Goal: Transaction & Acquisition: Purchase product/service

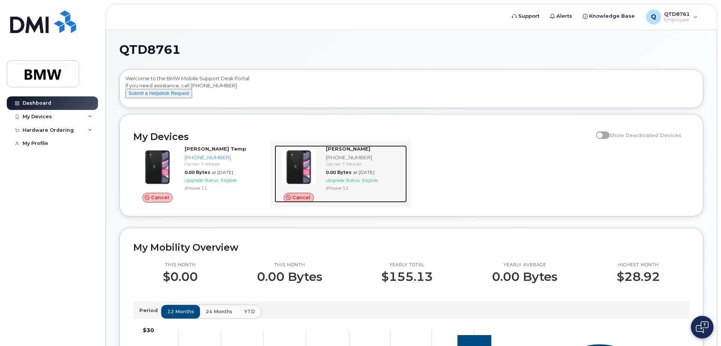
click at [323, 174] on div "Tyler Green 864-991-7685 Carrier: T-Mobile 0.00 Bytes at Apr 01, 2025 Upgrade S…" at bounding box center [365, 173] width 84 height 57
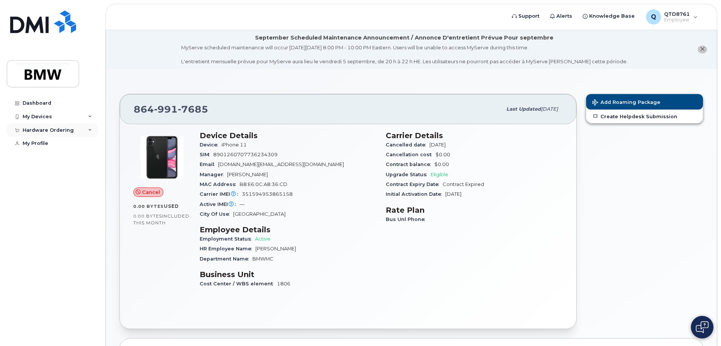
click at [70, 132] on div "Hardware Ordering" at bounding box center [48, 130] width 51 height 6
drag, startPoint x: 70, startPoint y: 132, endPoint x: 75, endPoint y: 139, distance: 7.8
click at [70, 133] on div "Hardware Ordering" at bounding box center [48, 130] width 51 height 6
click at [77, 144] on link "My Orders" at bounding box center [59, 144] width 78 height 14
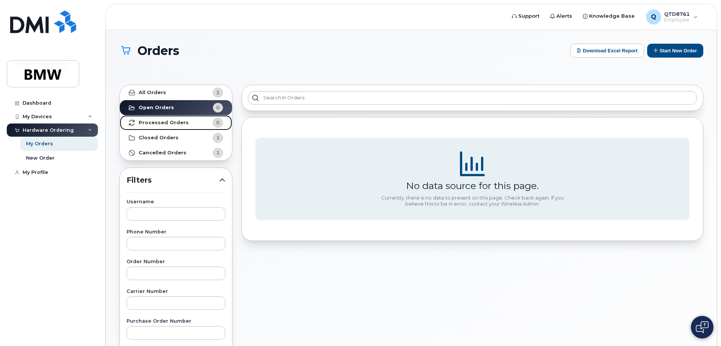
click at [207, 118] on span "0" at bounding box center [212, 123] width 23 height 10
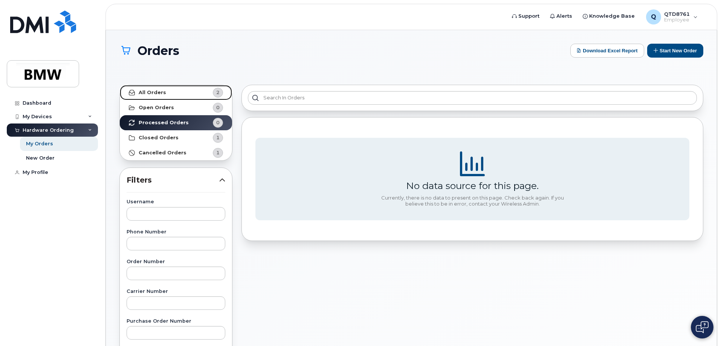
click at [208, 93] on span "2" at bounding box center [212, 93] width 23 height 10
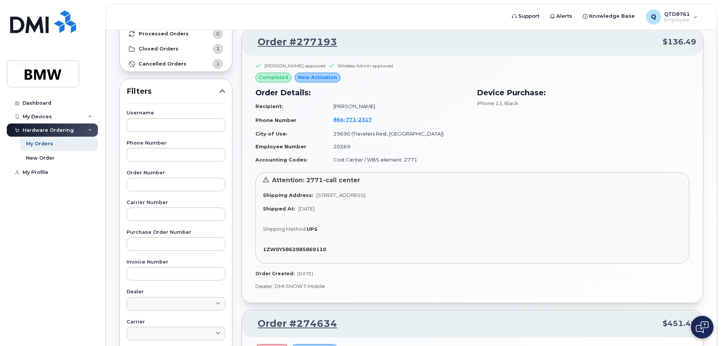
scroll to position [75, 0]
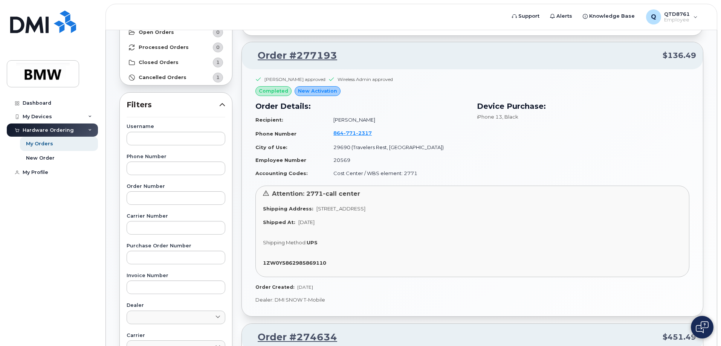
click at [398, 147] on td "29690 (Travelers Rest, SC)" at bounding box center [397, 147] width 141 height 13
drag, startPoint x: 384, startPoint y: 167, endPoint x: 389, endPoint y: 170, distance: 6.2
click at [384, 167] on td "Cost Center / WBS element: 2771" at bounding box center [397, 173] width 141 height 13
drag, startPoint x: 314, startPoint y: 209, endPoint x: 489, endPoint y: 210, distance: 175.3
click at [489, 210] on div "Shipping Address: 39 Rawood Dr TRAVELERS REST SC 29690-9614 UNITED STATES" at bounding box center [472, 208] width 419 height 7
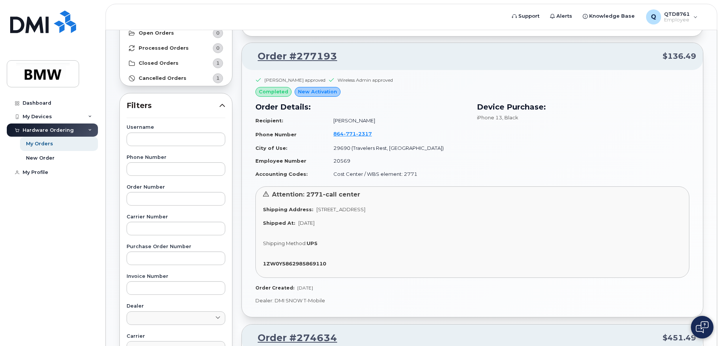
scroll to position [70, 0]
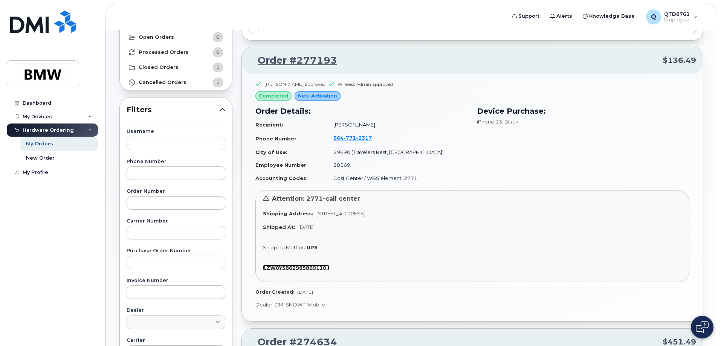
click at [323, 268] on strong "1ZW0Y5862985869110" at bounding box center [294, 268] width 63 height 6
drag, startPoint x: 594, startPoint y: 186, endPoint x: 591, endPoint y: 186, distance: 3.8
click at [594, 186] on div "Device Purchase: iPhone 13 , Black" at bounding box center [584, 145] width 222 height 89
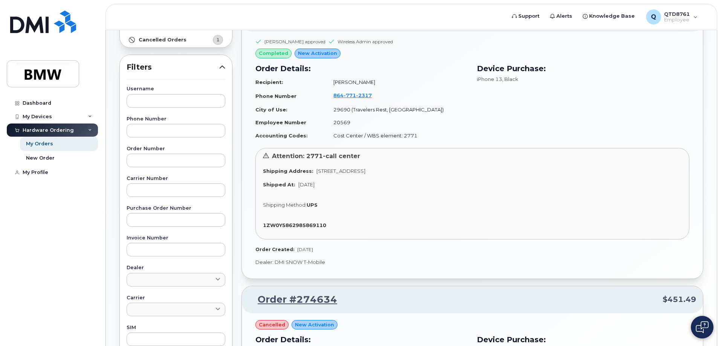
scroll to position [75, 0]
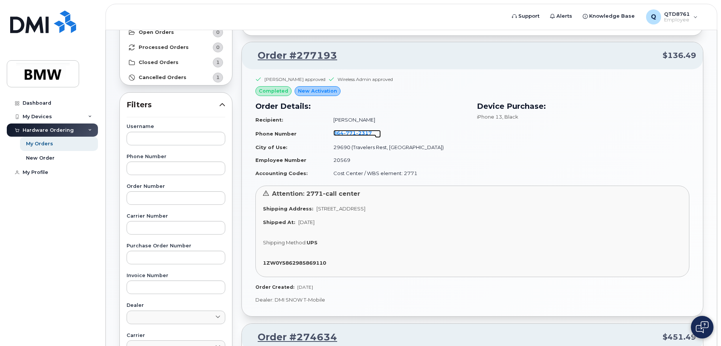
click at [356, 134] on span "771" at bounding box center [350, 133] width 12 height 6
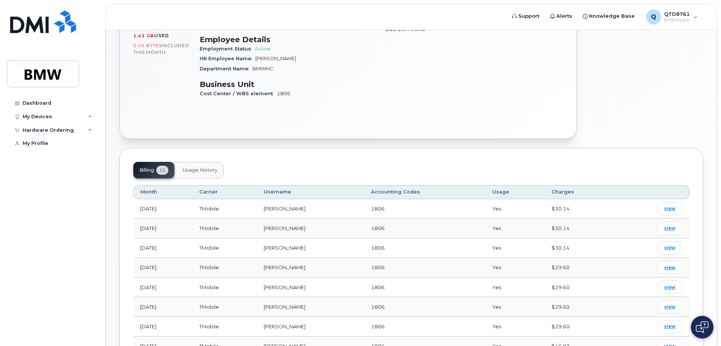
scroll to position [264, 0]
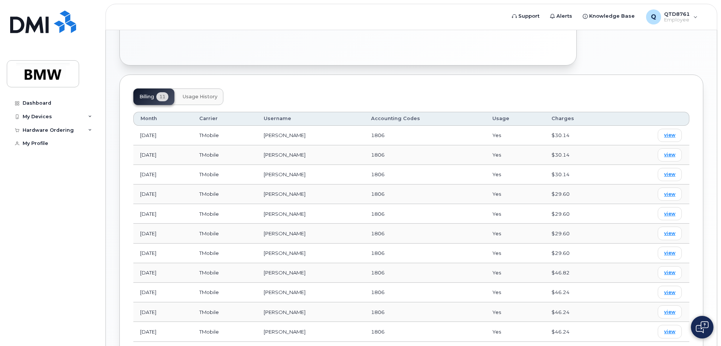
drag, startPoint x: 166, startPoint y: 138, endPoint x: 132, endPoint y: 141, distance: 34.4
click at [132, 141] on div "Billing 11 Usage History Month Carrier Username Accounting Codes Usage Charges …" at bounding box center [411, 219] width 584 height 288
click at [590, 75] on div "Billing 11 Usage History Month Carrier Username Accounting Codes Usage Charges …" at bounding box center [411, 219] width 584 height 288
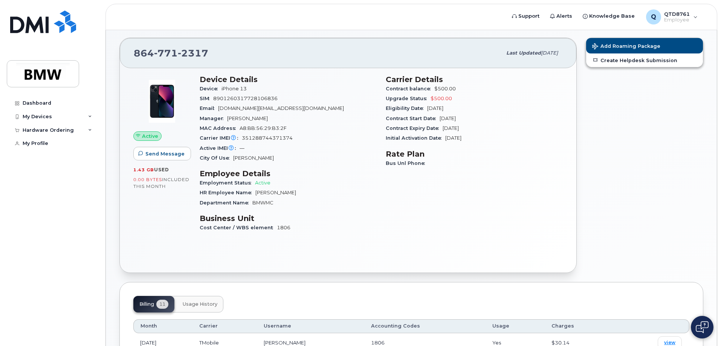
scroll to position [0, 0]
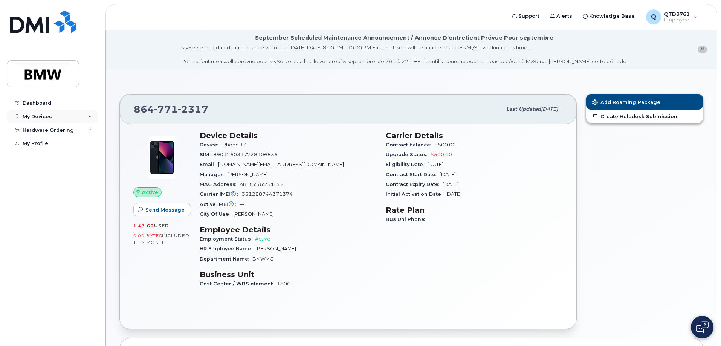
click at [83, 115] on div "My Devices" at bounding box center [52, 117] width 91 height 14
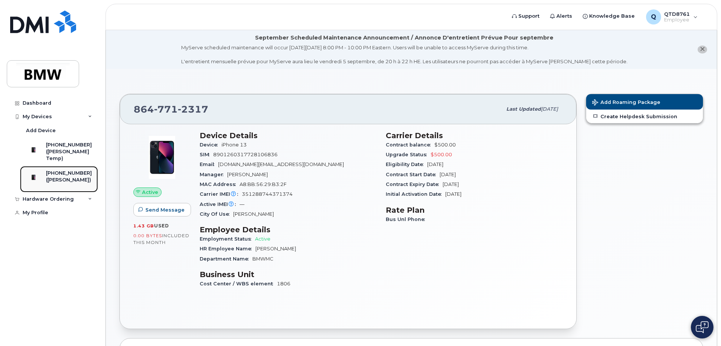
click at [77, 177] on div "[PHONE_NUMBER]" at bounding box center [69, 173] width 46 height 7
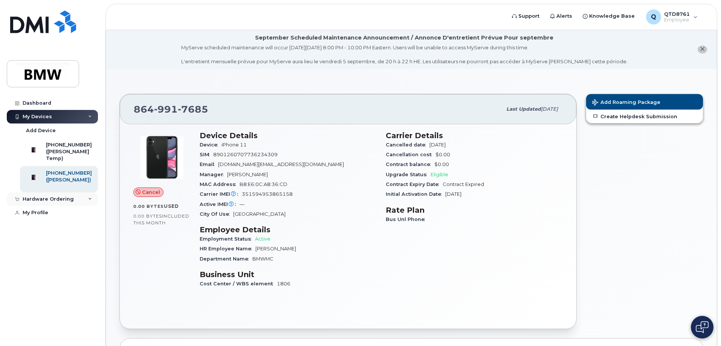
click at [62, 202] on div "Hardware Ordering" at bounding box center [48, 199] width 51 height 6
click at [54, 235] on link "New Order" at bounding box center [59, 228] width 78 height 14
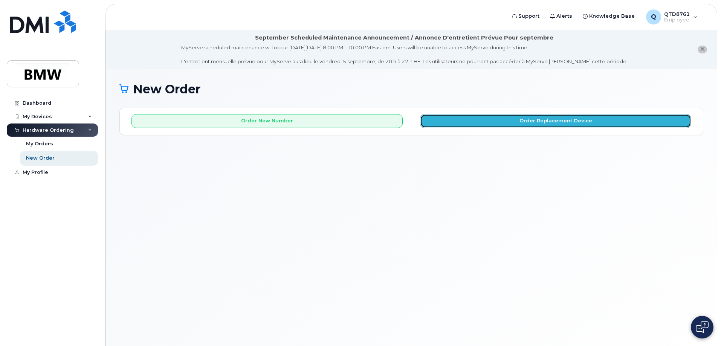
click at [582, 124] on button "Order Replacement Device" at bounding box center [555, 121] width 271 height 14
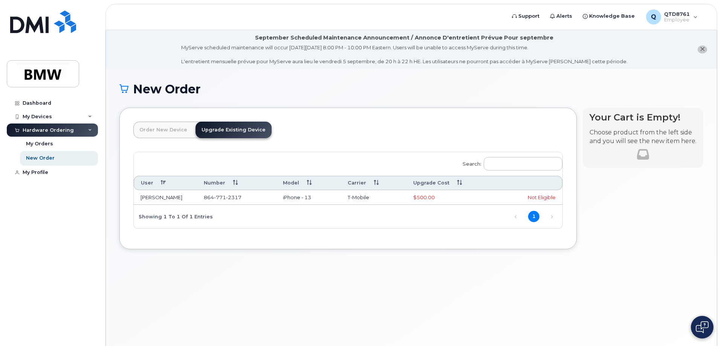
click at [282, 199] on td "iPhone - 13" at bounding box center [308, 197] width 65 height 15
drag, startPoint x: 553, startPoint y: 216, endPoint x: 547, endPoint y: 217, distance: 5.9
click at [552, 216] on link "Next" at bounding box center [552, 216] width 11 height 11
drag, startPoint x: 530, startPoint y: 219, endPoint x: 525, endPoint y: 219, distance: 5.3
click at [525, 219] on span "1" at bounding box center [531, 216] width 18 height 6
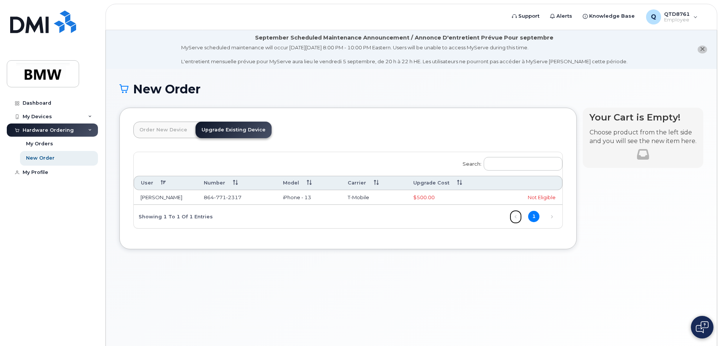
drag, startPoint x: 517, startPoint y: 216, endPoint x: 539, endPoint y: 216, distance: 22.2
click at [518, 216] on link "Previous" at bounding box center [515, 216] width 11 height 11
drag, startPoint x: 560, startPoint y: 214, endPoint x: 273, endPoint y: 179, distance: 289.4
click at [560, 214] on div "Previous 1 Next" at bounding box center [533, 216] width 59 height 13
click at [166, 126] on link "Order New Device" at bounding box center [163, 130] width 60 height 17
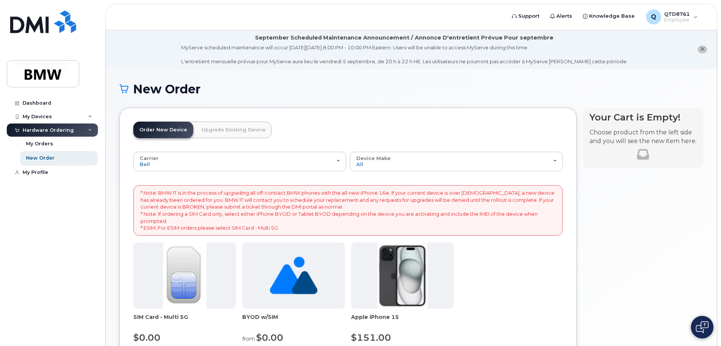
click at [221, 129] on link "Upgrade Existing Device" at bounding box center [234, 130] width 76 height 17
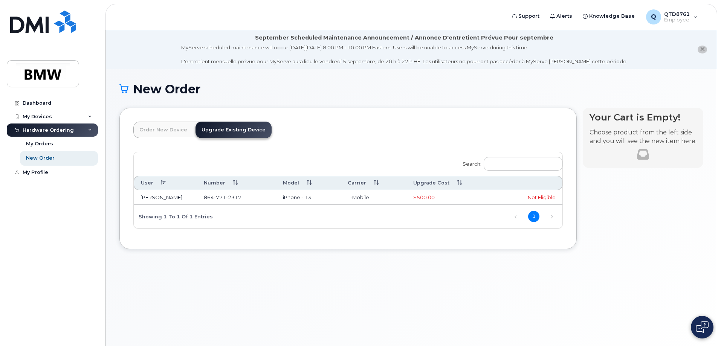
click at [418, 199] on span "$500.00" at bounding box center [424, 198] width 21 height 6
click at [523, 193] on td "Not Eligible" at bounding box center [530, 197] width 64 height 15
click at [411, 200] on td "$500.00" at bounding box center [453, 197] width 92 height 15
drag, startPoint x: 62, startPoint y: 154, endPoint x: 77, endPoint y: 155, distance: 14.7
click at [62, 154] on link "New Order" at bounding box center [59, 158] width 78 height 14
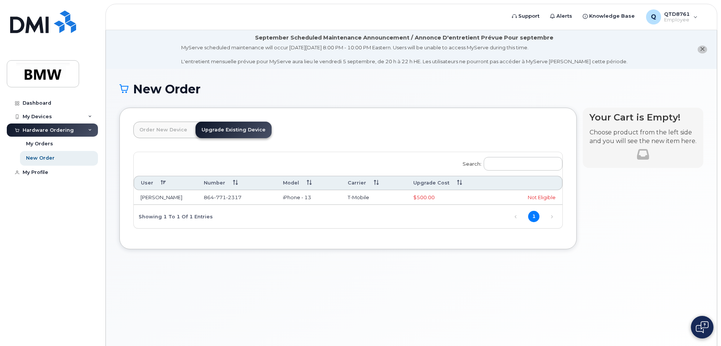
click at [162, 135] on link "Order New Device" at bounding box center [163, 130] width 60 height 17
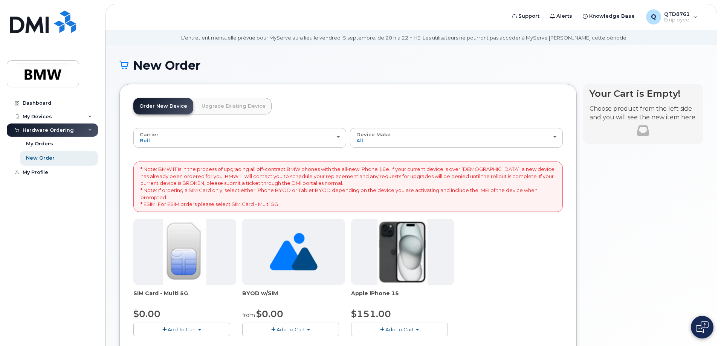
scroll to position [113, 0]
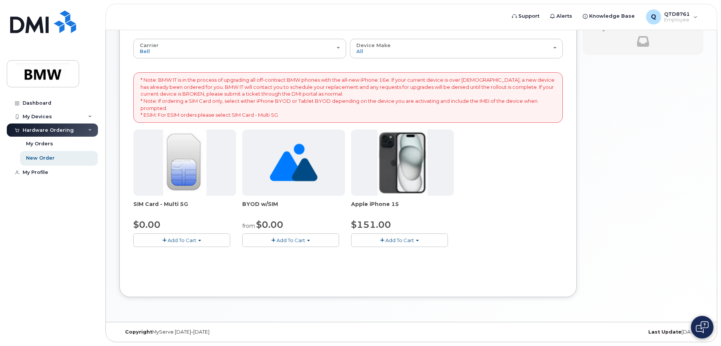
click at [391, 163] on img at bounding box center [403, 163] width 50 height 66
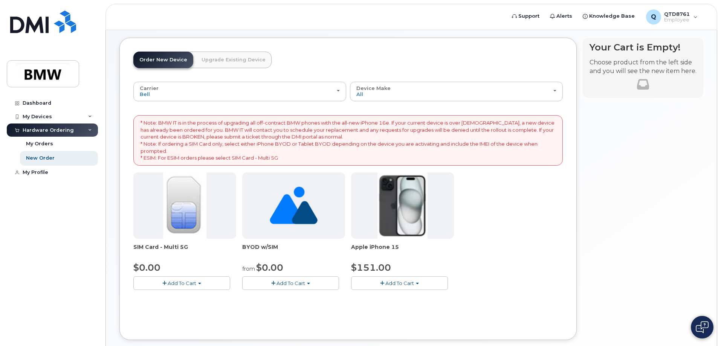
scroll to position [75, 0]
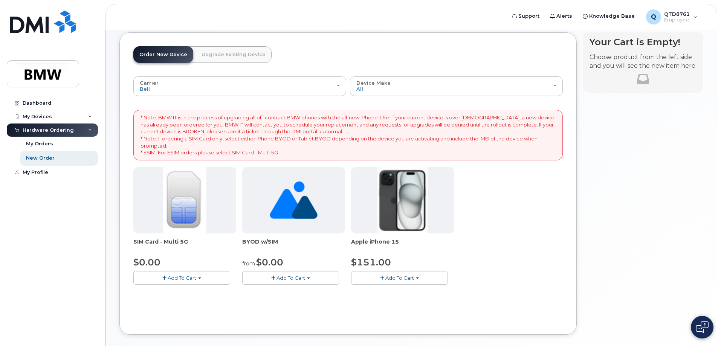
click at [413, 279] on span "Add To Cart" at bounding box center [400, 278] width 29 height 6
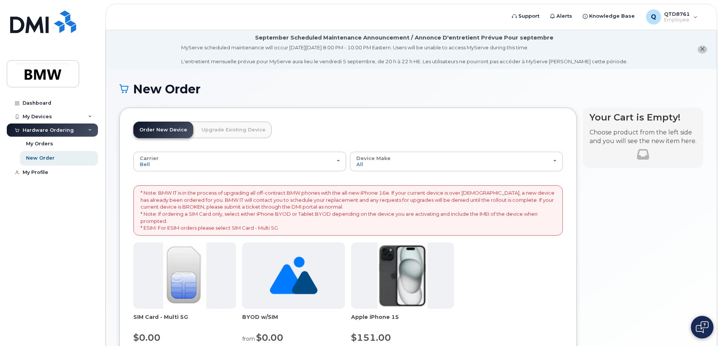
scroll to position [113, 0]
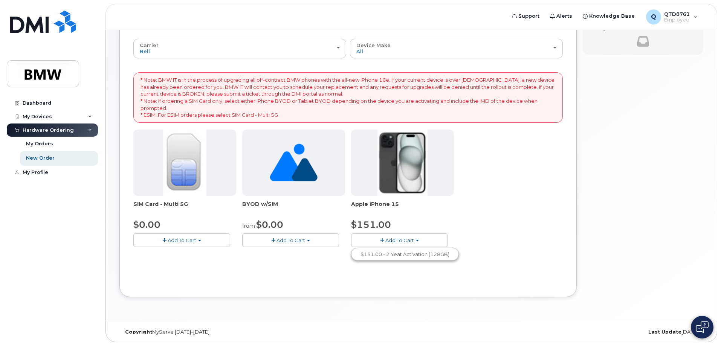
click at [413, 238] on span "Add To Cart" at bounding box center [400, 240] width 29 height 6
click at [414, 243] on button "Add To Cart" at bounding box center [399, 240] width 97 height 13
click at [385, 239] on button "Add To Cart" at bounding box center [399, 240] width 97 height 13
click at [383, 240] on span "button" at bounding box center [382, 240] width 4 height 5
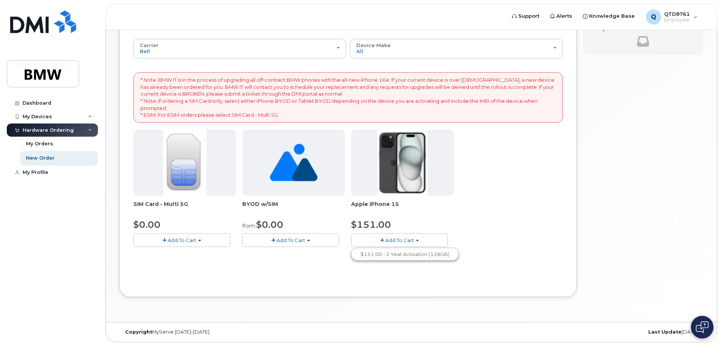
click at [383, 240] on span "button" at bounding box center [382, 240] width 4 height 5
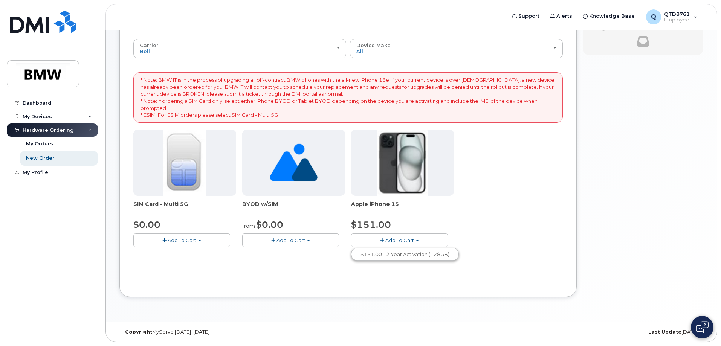
click at [383, 240] on span "button" at bounding box center [382, 240] width 4 height 5
click at [380, 240] on span "button" at bounding box center [382, 240] width 4 height 5
click at [379, 240] on button "Add To Cart" at bounding box center [399, 240] width 97 height 13
click at [380, 239] on button "Add To Cart" at bounding box center [399, 240] width 97 height 13
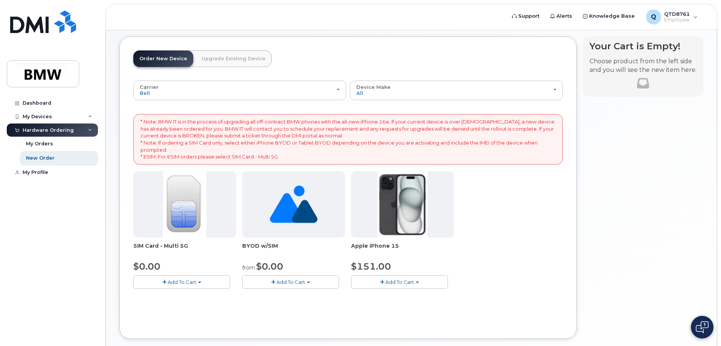
scroll to position [0, 0]
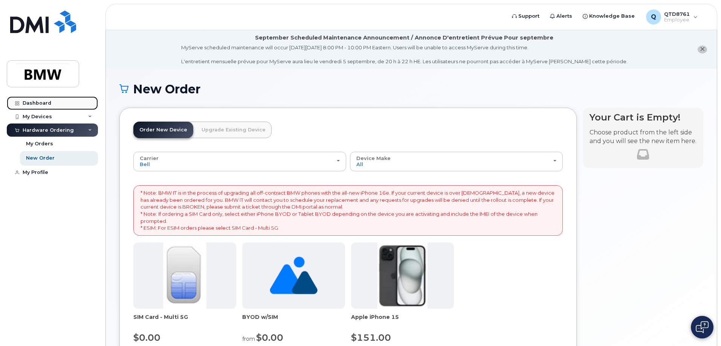
click at [35, 103] on div "Dashboard" at bounding box center [37, 103] width 29 height 6
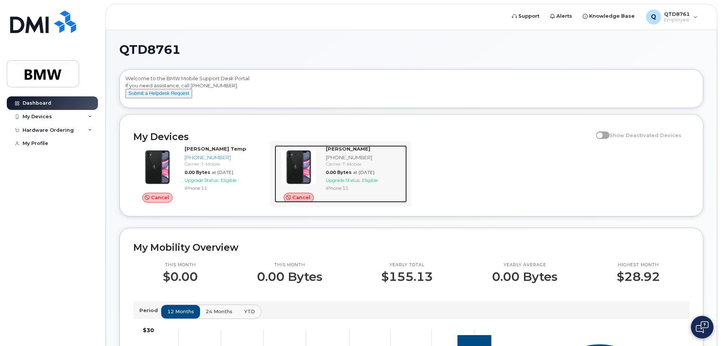
click at [339, 175] on div "[PERSON_NAME] [PHONE_NUMBER] Carrier: T-Mobile 0.00 Bytes at [DATE] Upgrade Sta…" at bounding box center [365, 173] width 84 height 57
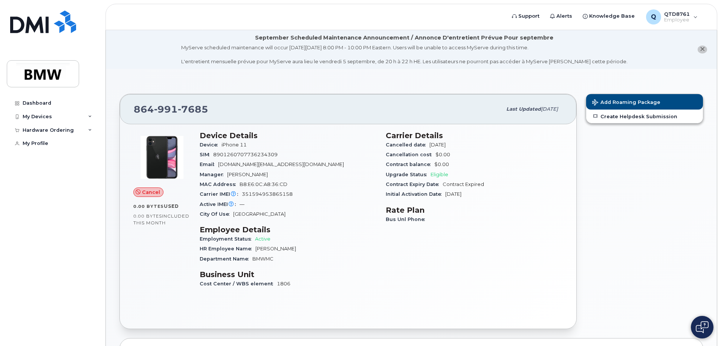
click at [448, 205] on div "Carrier Details Cancelled date [DATE] Cancellation cost $0.00 Contract balance …" at bounding box center [474, 213] width 186 height 173
